Goal: Check status: Check status

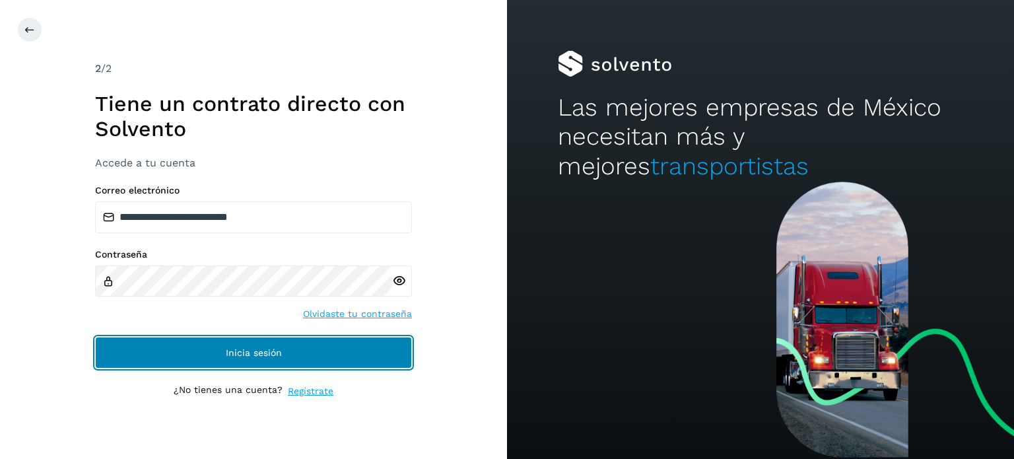
click at [230, 342] on button "Inicia sesión" at bounding box center [253, 353] width 317 height 32
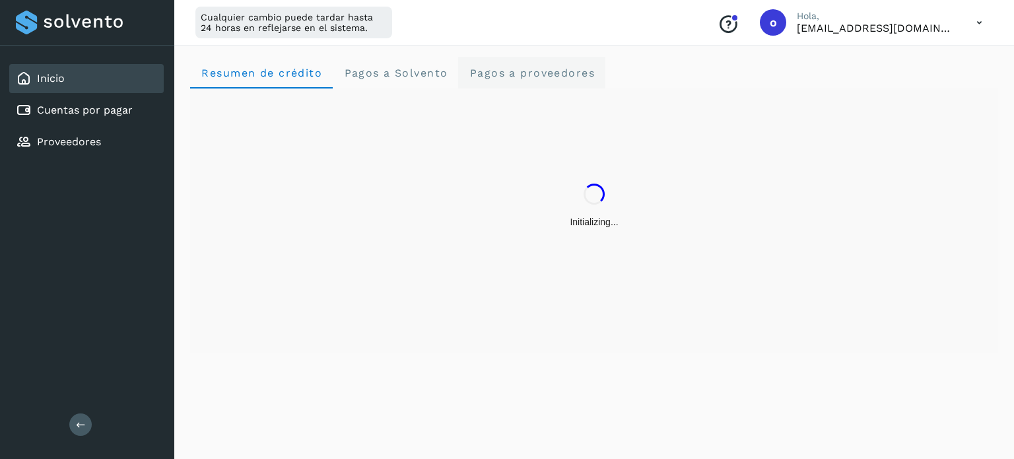
click at [500, 73] on span "Pagos a proveedores" at bounding box center [532, 73] width 126 height 13
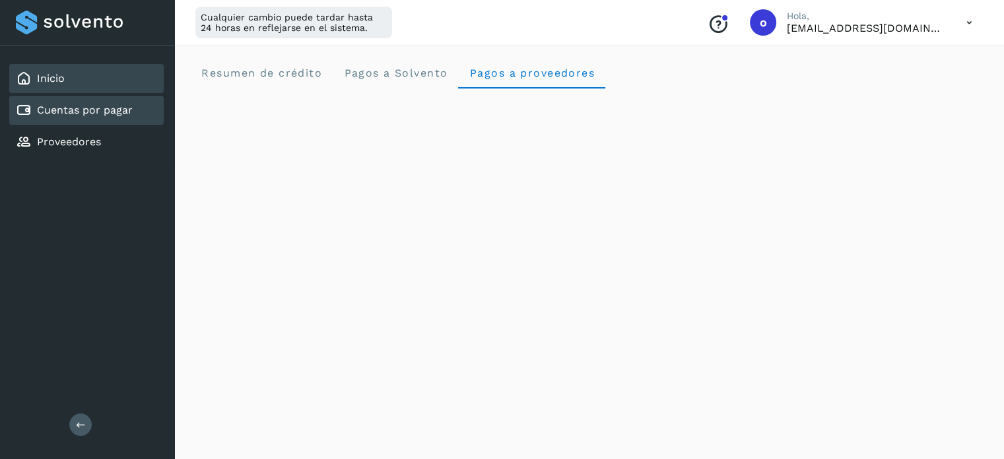
click at [40, 112] on link "Cuentas por pagar" at bounding box center [85, 110] width 96 height 13
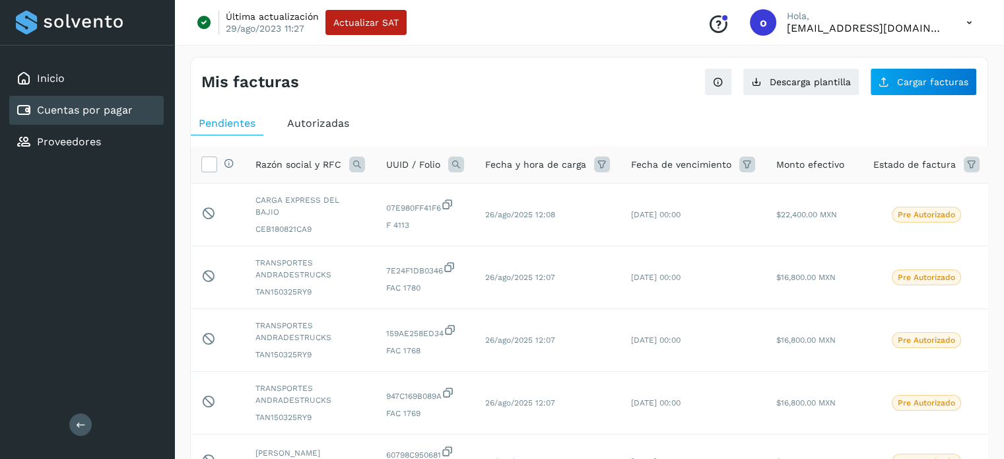
click at [453, 165] on icon at bounding box center [456, 164] width 16 height 16
click at [538, 195] on label "Folio" at bounding box center [539, 193] width 44 height 14
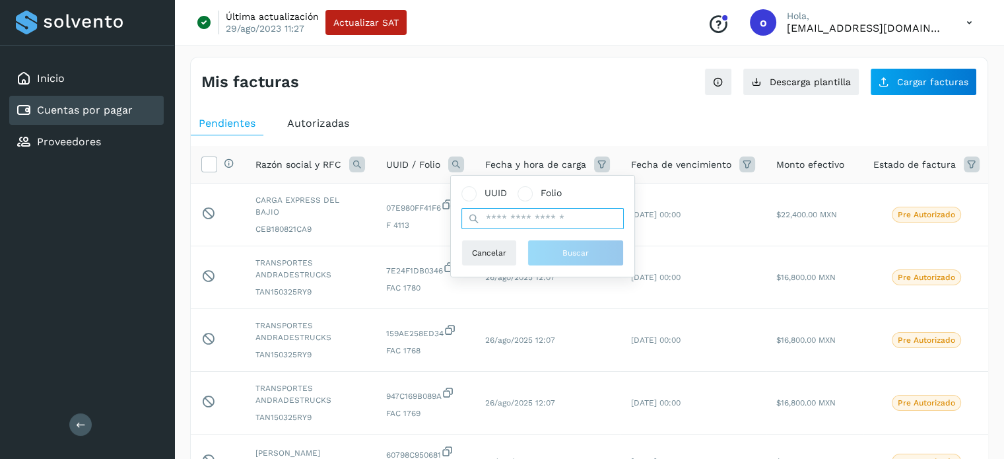
click at [532, 221] on input "text" at bounding box center [542, 218] width 162 height 21
type input "***"
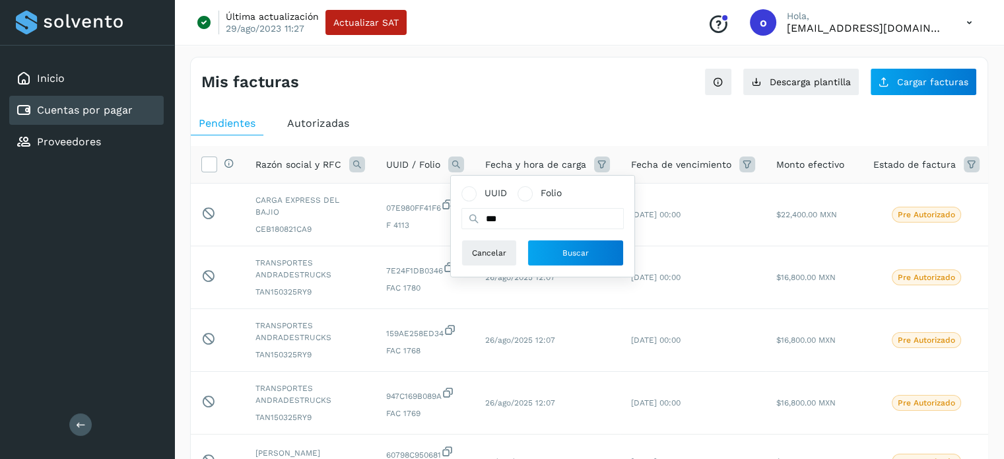
click at [552, 268] on div "UUID Folio *** Cancelar Buscar" at bounding box center [542, 226] width 183 height 101
click at [551, 252] on button "Buscar" at bounding box center [575, 253] width 96 height 26
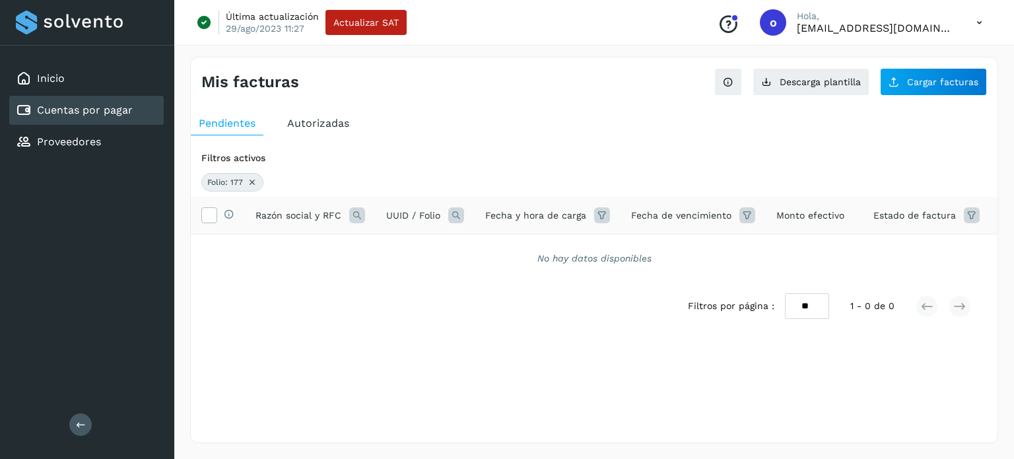
click at [298, 115] on div "Autorizadas" at bounding box center [318, 124] width 78 height 24
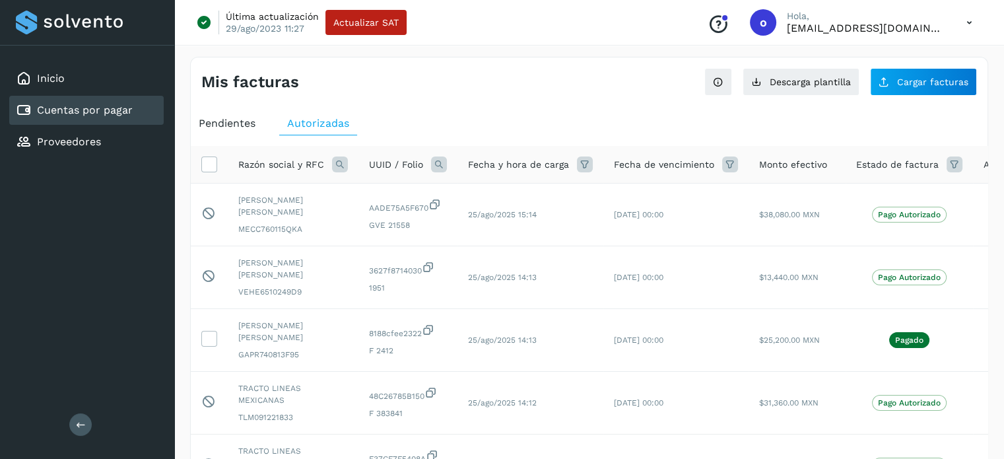
click at [436, 161] on icon at bounding box center [439, 164] width 16 height 16
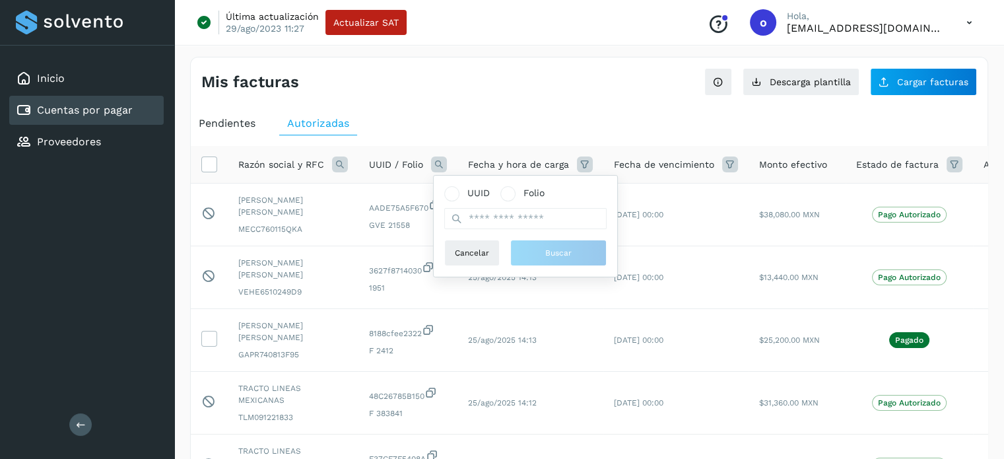
click at [566, 195] on div "UUID Folio" at bounding box center [525, 193] width 162 height 14
click at [540, 191] on span "Folio" at bounding box center [533, 193] width 21 height 14
click at [519, 225] on input "text" at bounding box center [525, 218] width 162 height 21
type input "***"
click at [510, 240] on button "Buscar" at bounding box center [558, 253] width 96 height 26
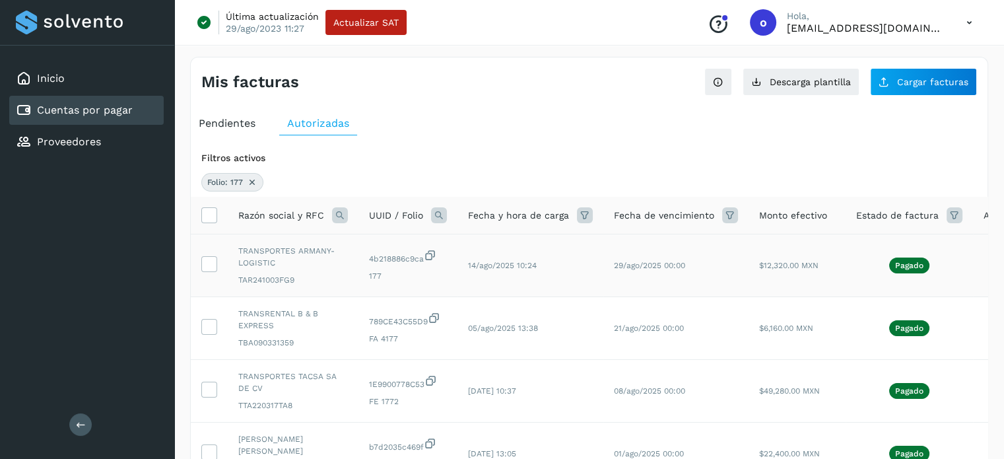
click at [889, 268] on span "Pagado" at bounding box center [909, 265] width 40 height 16
click at [680, 268] on span "29/ago/2025 00:00" at bounding box center [649, 265] width 71 height 9
click at [216, 266] on td at bounding box center [209, 265] width 37 height 63
click at [209, 261] on icon at bounding box center [209, 263] width 14 height 14
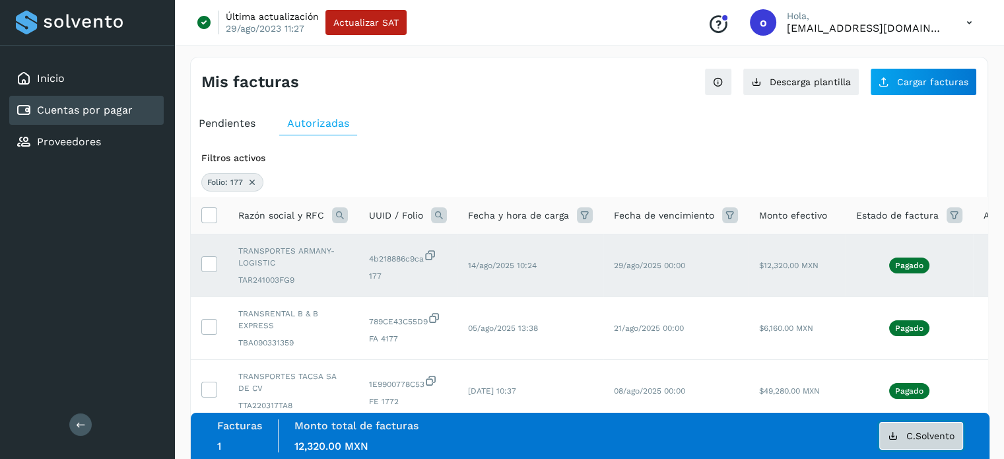
click at [906, 438] on span "C.Solvento" at bounding box center [930, 435] width 48 height 9
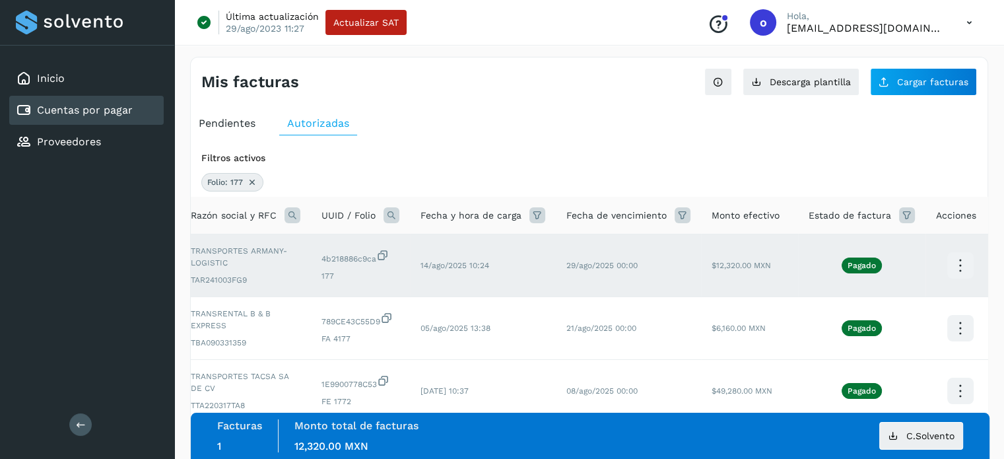
click at [953, 257] on icon at bounding box center [959, 265] width 31 height 31
